Goal: Task Accomplishment & Management: Manage account settings

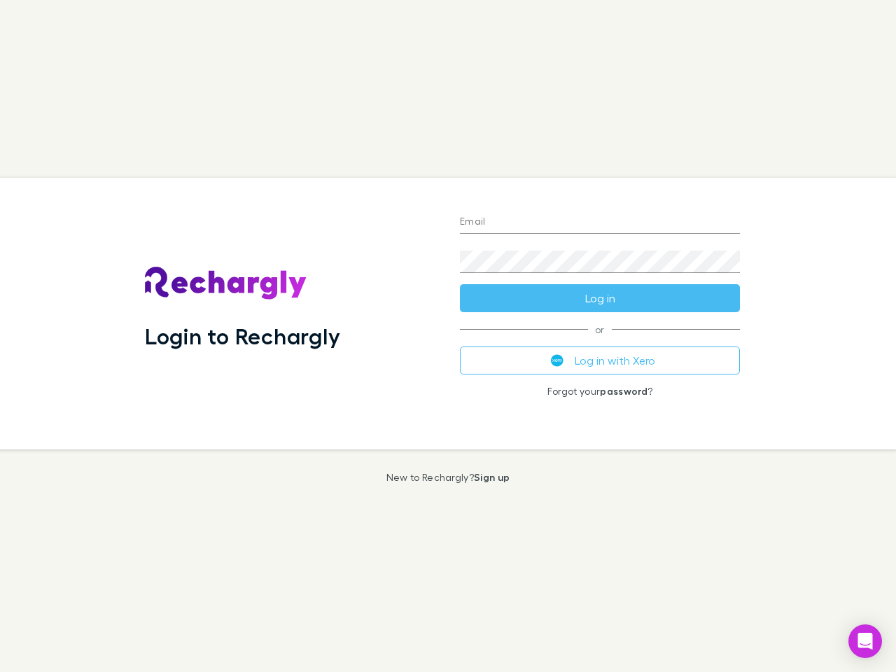
click at [448, 336] on div "Login to Rechargly" at bounding box center [291, 313] width 315 height 271
click at [600, 222] on input "Email" at bounding box center [600, 222] width 280 height 22
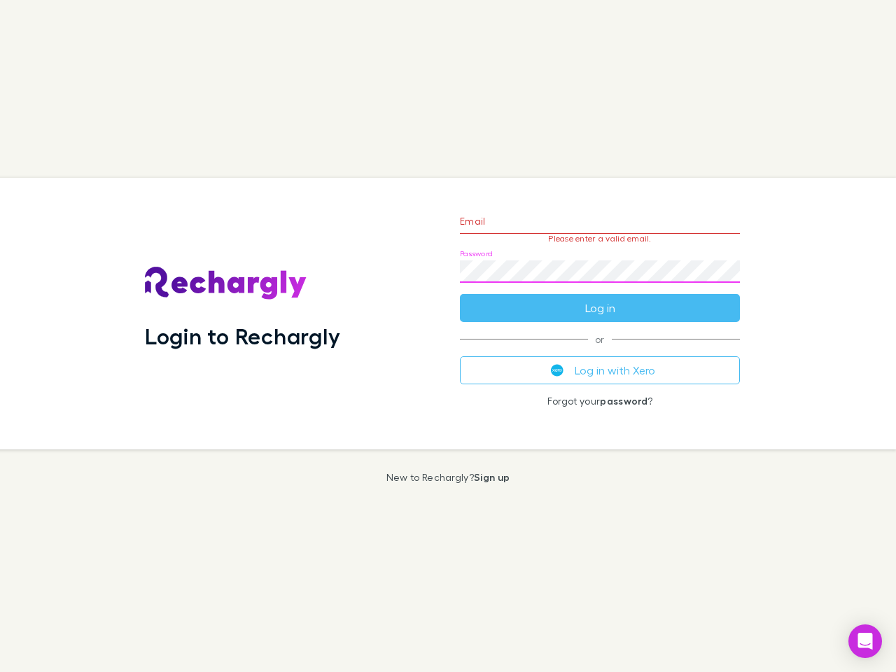
click at [600, 298] on form "Email Please enter a valid email. Password Log in" at bounding box center [600, 261] width 280 height 122
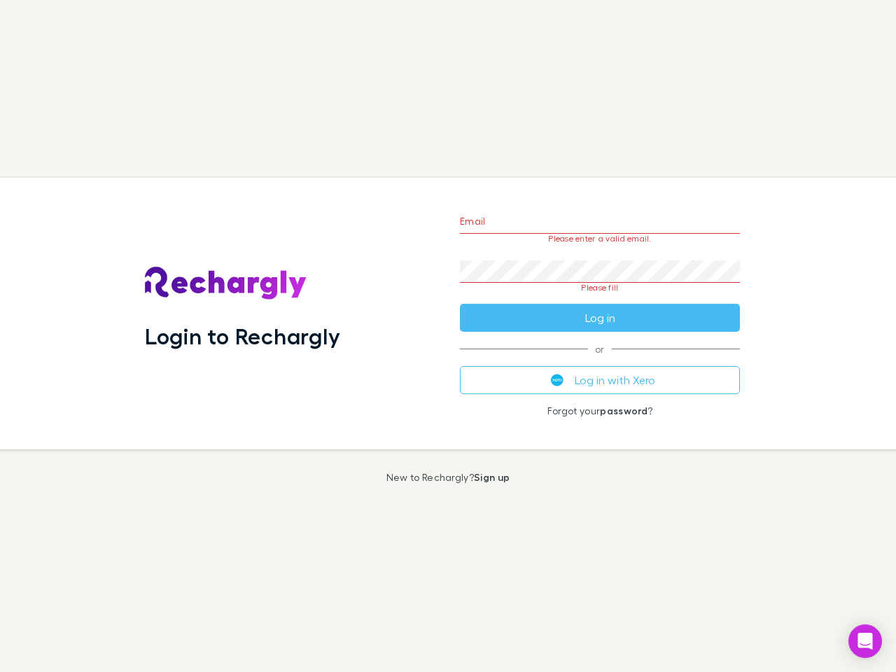
click at [600, 360] on div "Email Please enter a valid email. Password Please fill Log in or Log in with Xe…" at bounding box center [599, 313] width 302 height 271
click at [865, 641] on icon "Open Intercom Messenger" at bounding box center [865, 641] width 15 height 17
